Goal: Information Seeking & Learning: Find specific fact

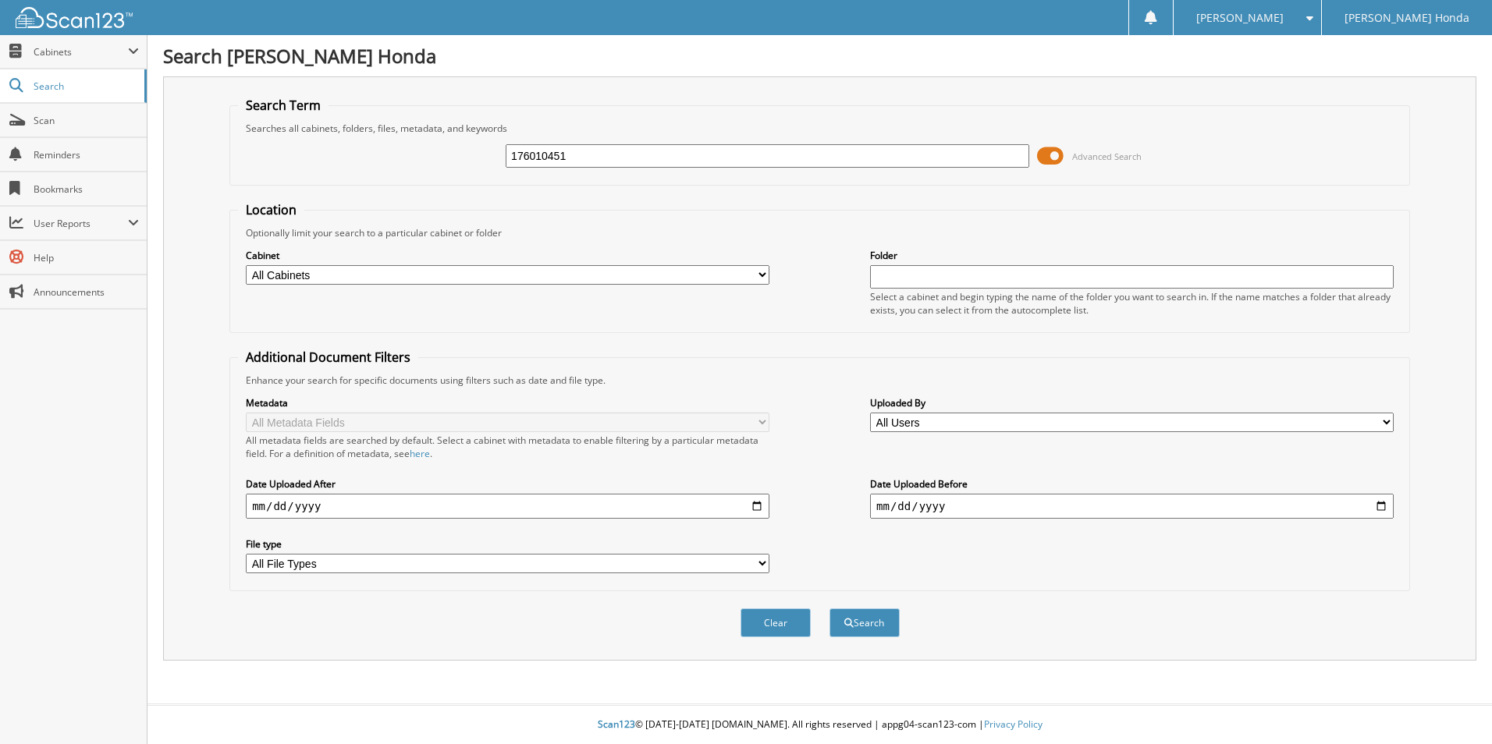
type input "176010451"
click at [829, 609] on button "Search" at bounding box center [864, 623] width 70 height 29
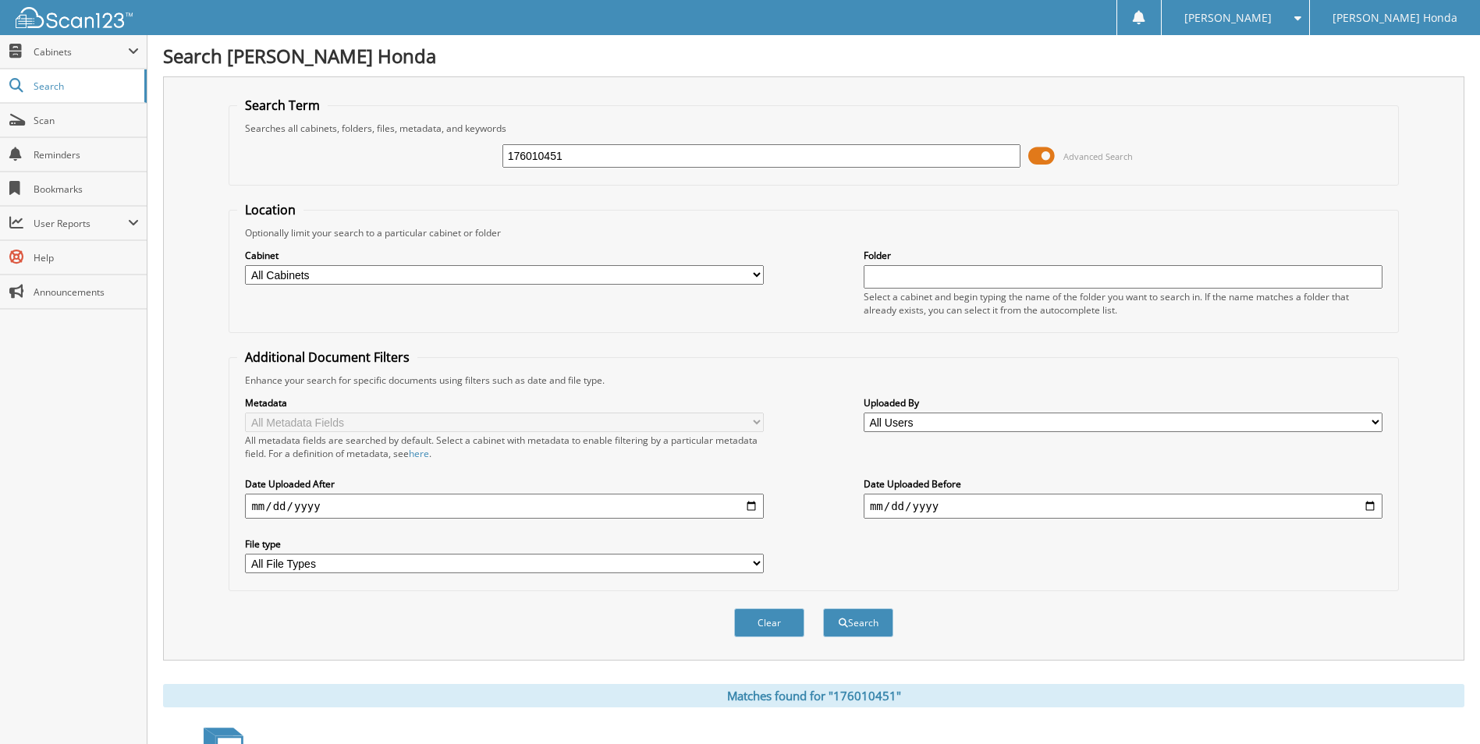
click at [843, 616] on button "Search" at bounding box center [858, 623] width 70 height 29
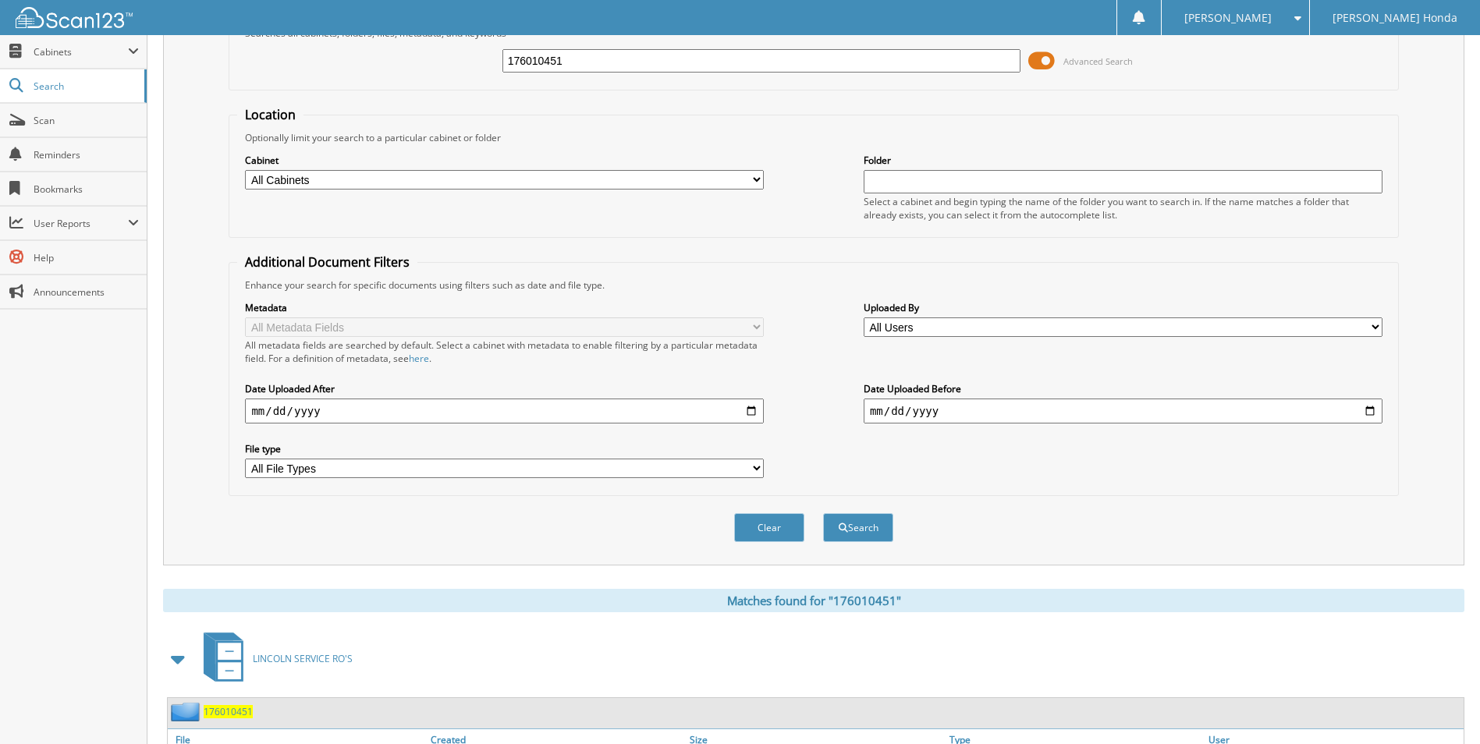
scroll to position [189, 0]
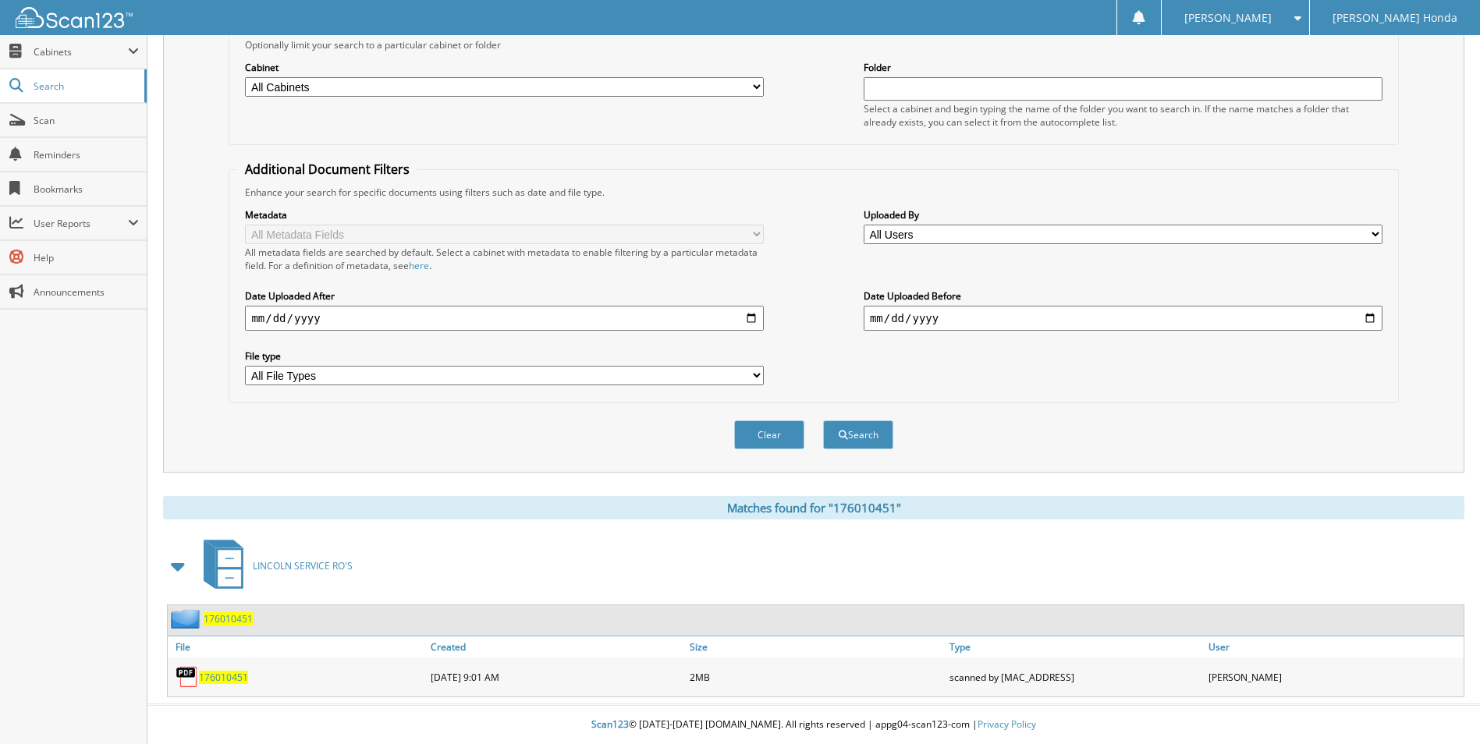
click at [232, 674] on span "176010451" at bounding box center [223, 677] width 49 height 13
